Goal: Transaction & Acquisition: Purchase product/service

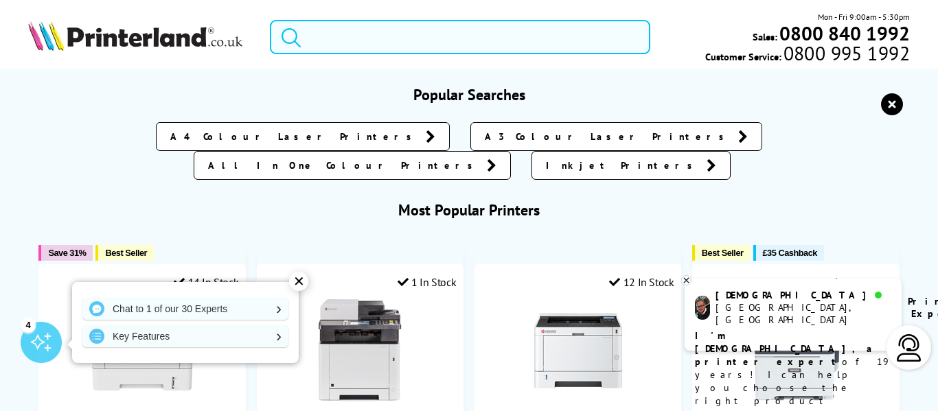
paste input "4U561B"
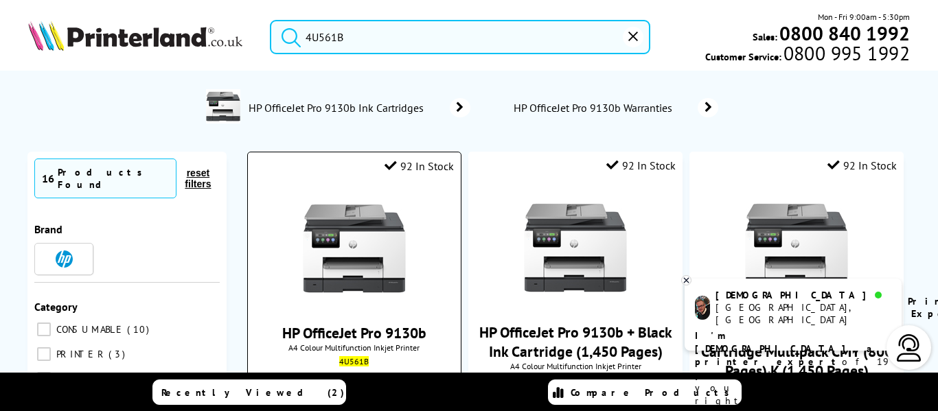
type input "4U561B"
click at [355, 255] on img at bounding box center [354, 248] width 103 height 103
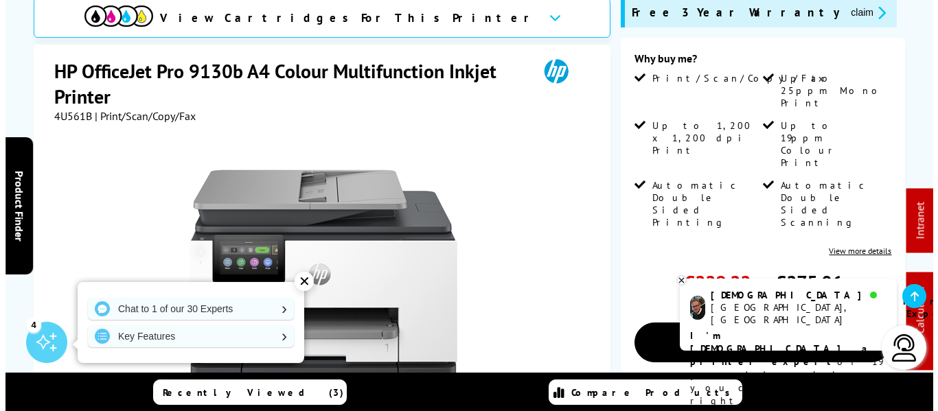
scroll to position [137, 0]
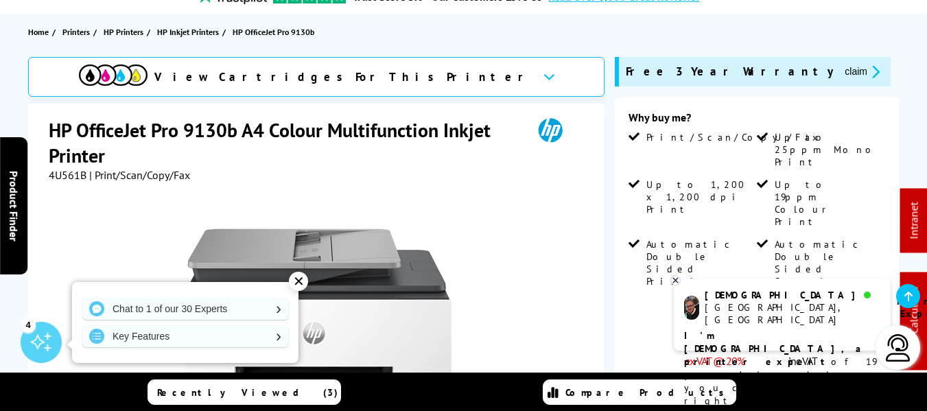
click at [841, 72] on button "claim" at bounding box center [862, 72] width 43 height 16
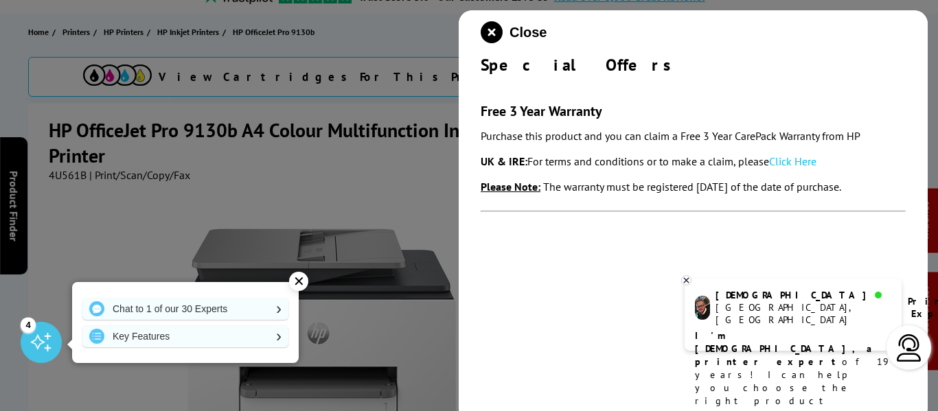
click at [783, 157] on link "Click Here" at bounding box center [792, 161] width 47 height 14
